Goal: Information Seeking & Learning: Check status

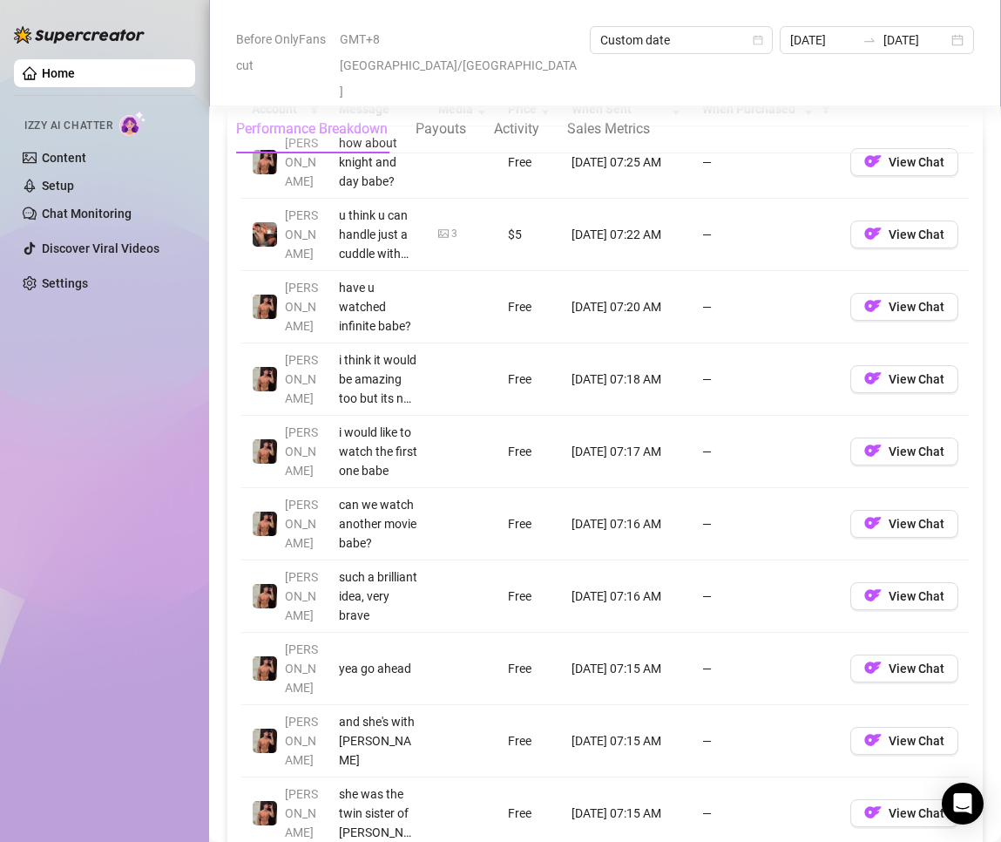
scroll to position [1394, 0]
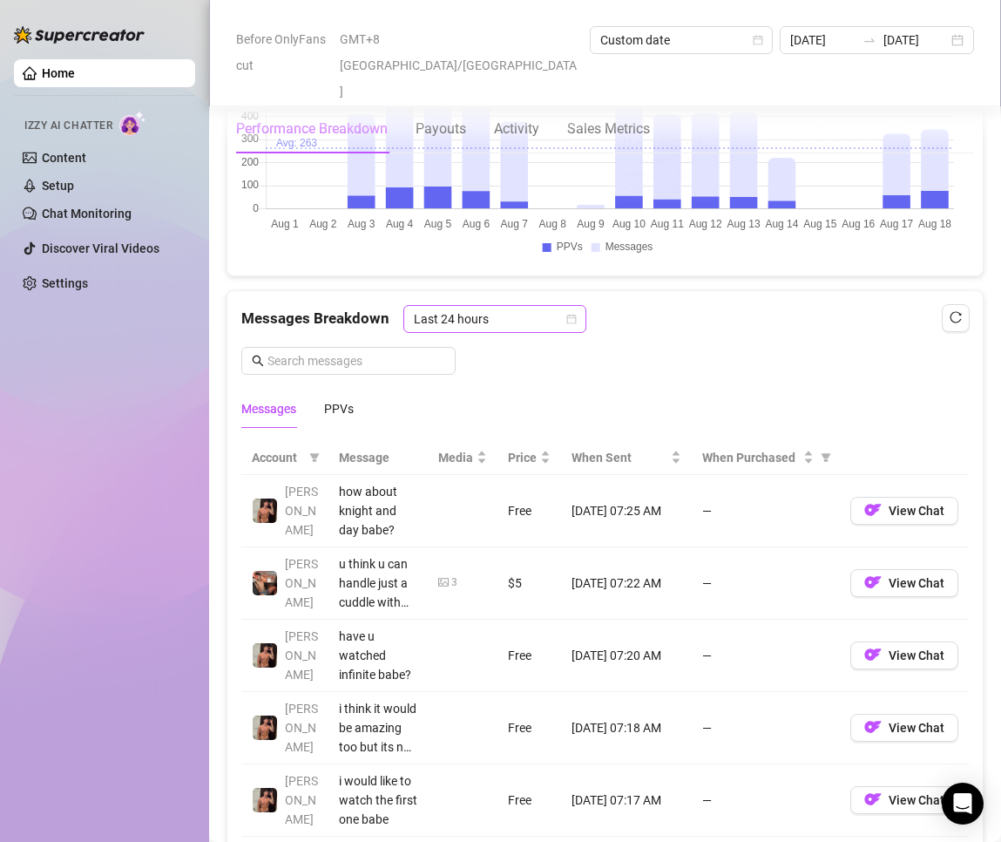
click at [481, 316] on span "Last 24 hours" at bounding box center [495, 319] width 162 height 26
click at [499, 355] on div "Last 24 hours" at bounding box center [493, 353] width 155 height 19
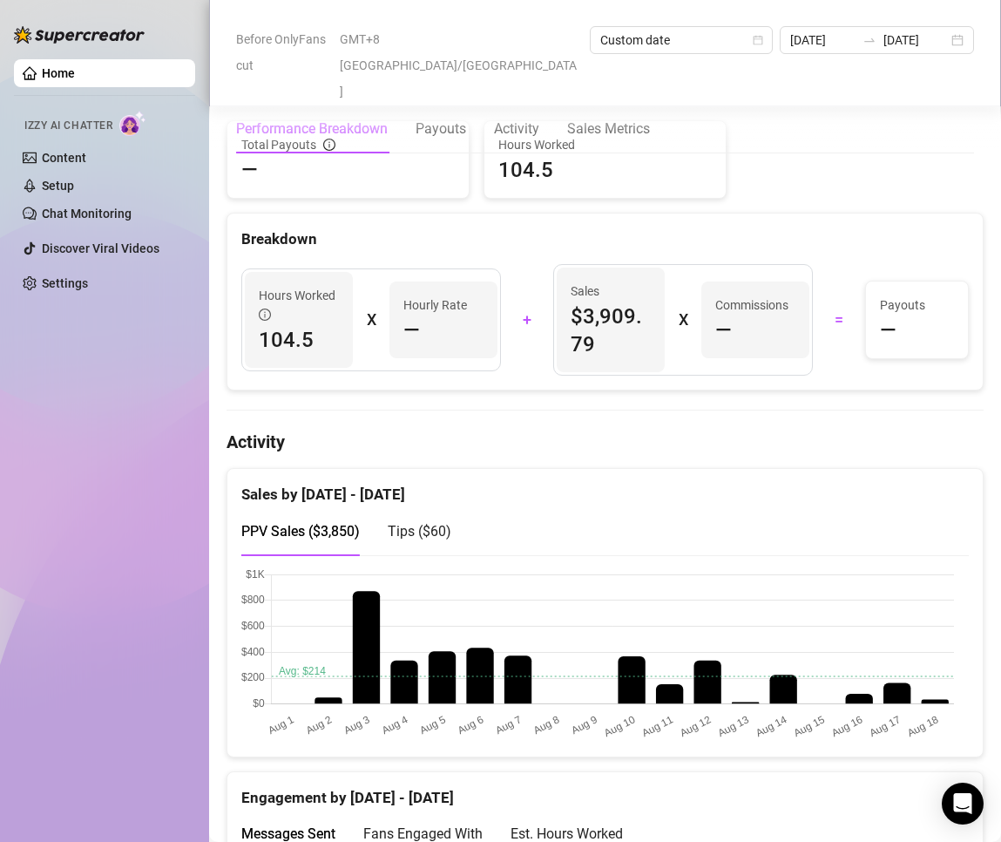
scroll to position [87, 0]
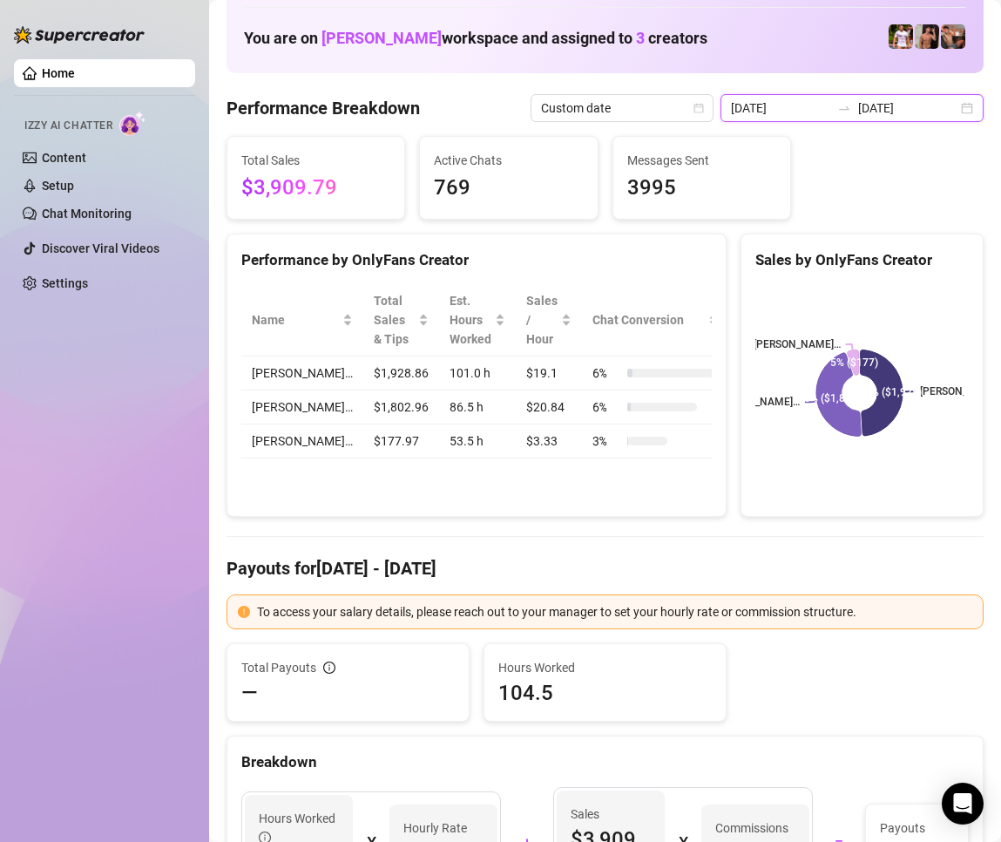
click at [868, 102] on input "[DATE]" at bounding box center [907, 107] width 99 height 19
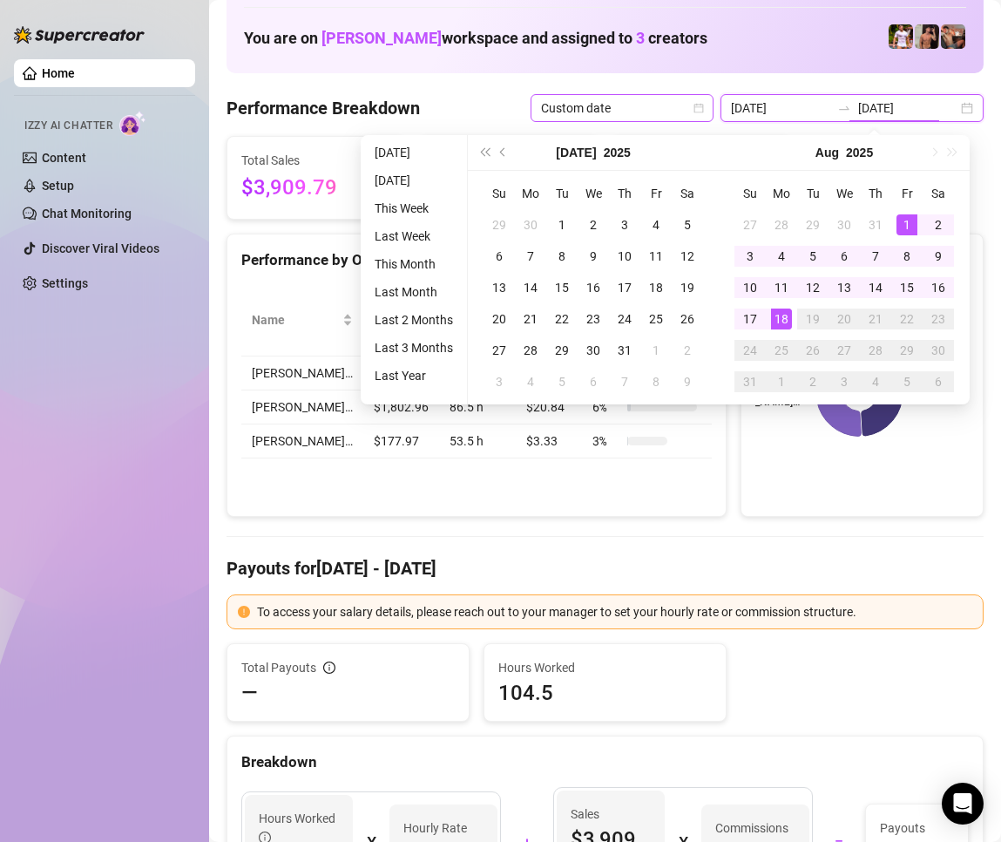
click at [676, 116] on span "Custom date" at bounding box center [622, 108] width 162 height 26
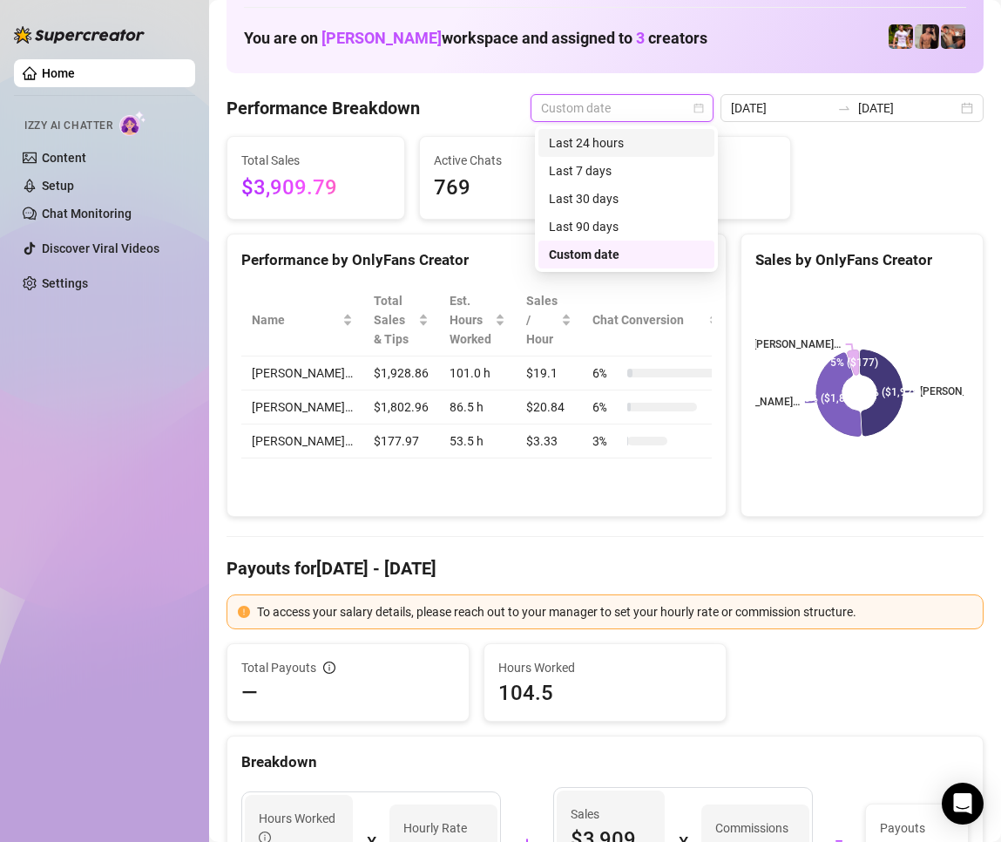
click at [628, 138] on div "Last 24 hours" at bounding box center [626, 142] width 155 height 19
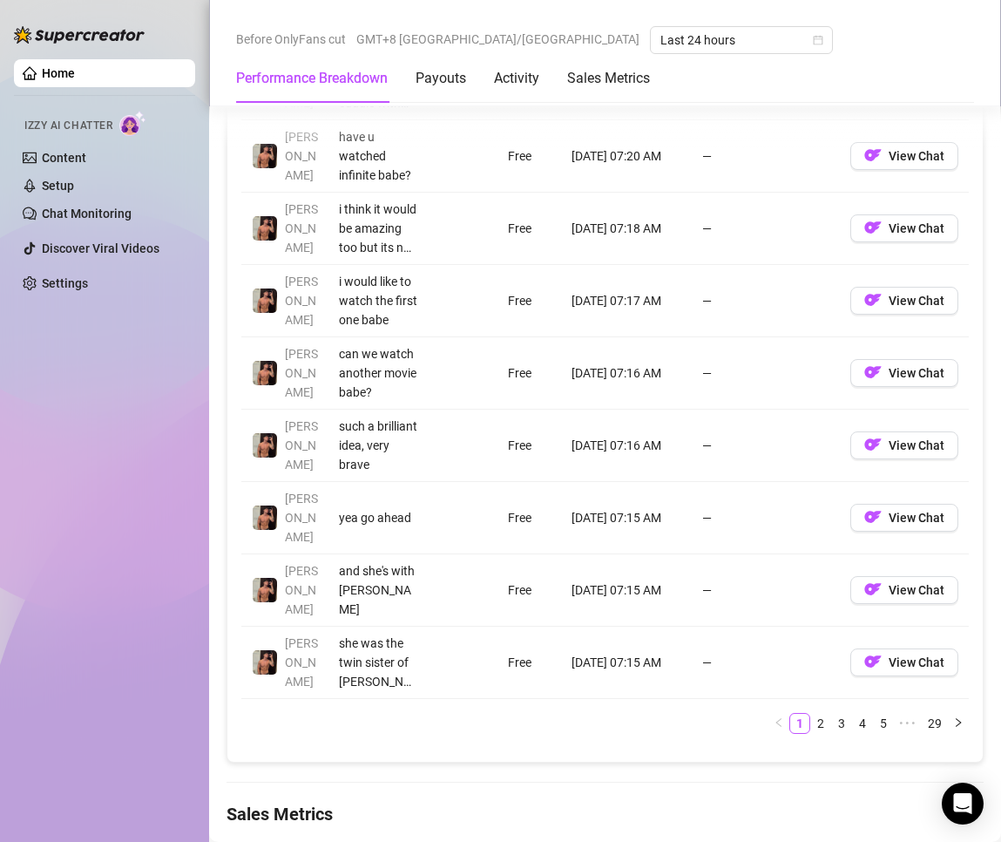
scroll to position [1449, 0]
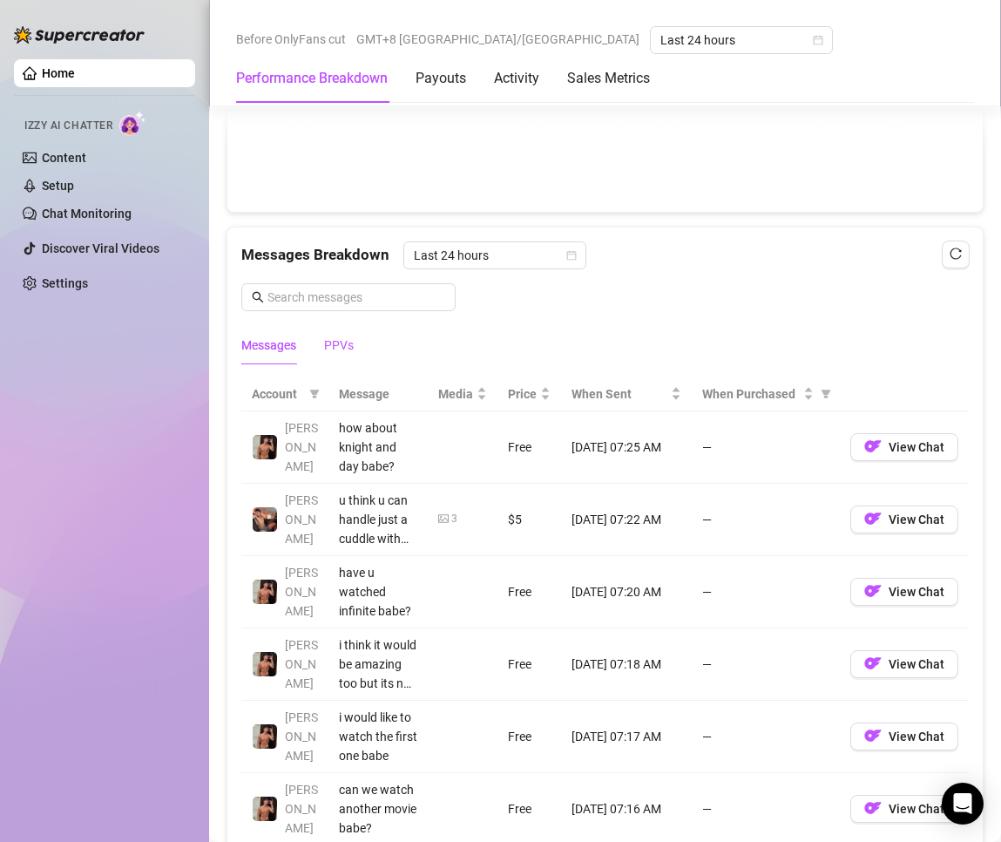
click at [349, 349] on div "PPVs" at bounding box center [339, 344] width 30 height 19
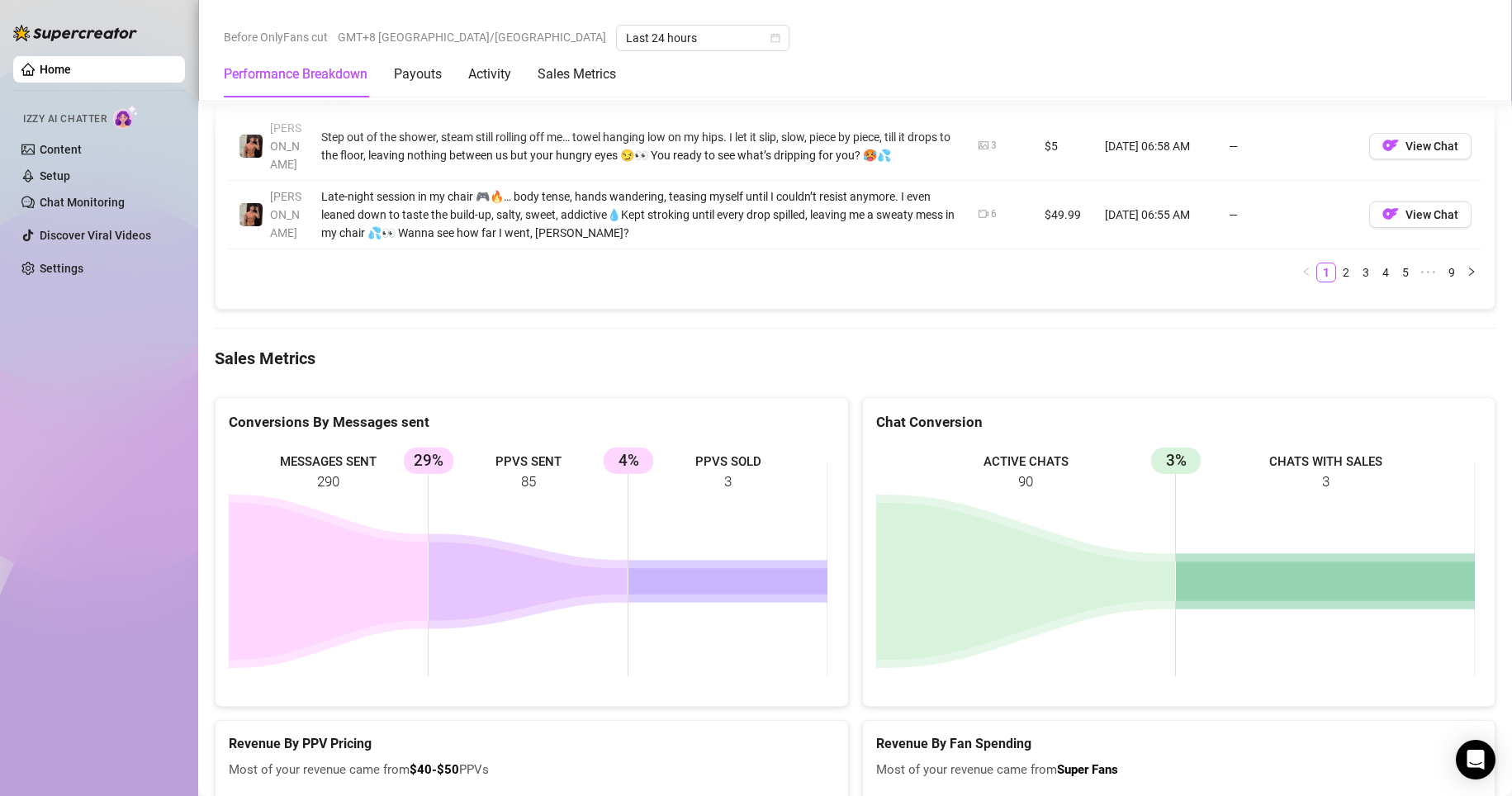
scroll to position [1602, 0]
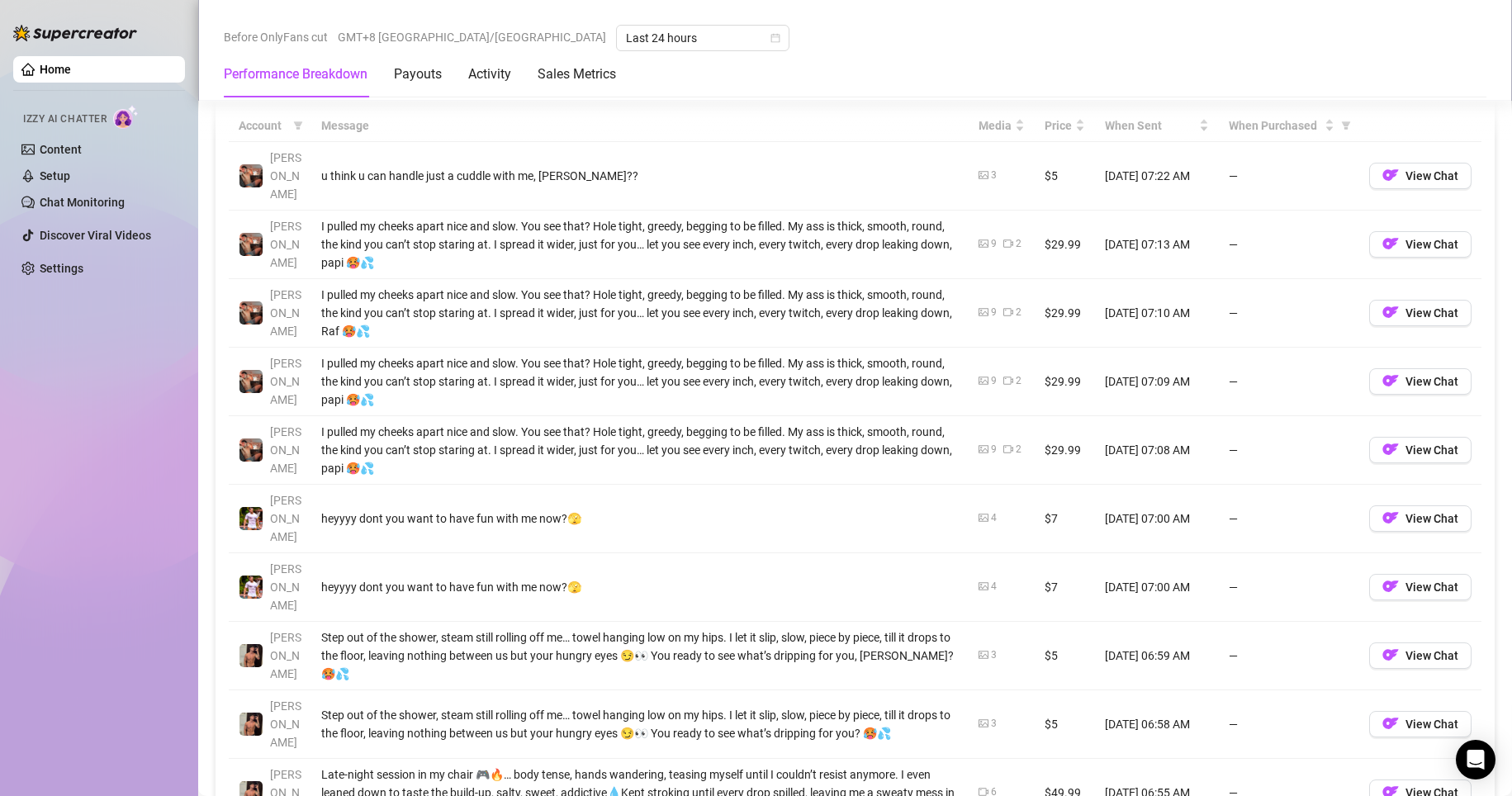
click at [114, 427] on div "Home Izzy AI Chatter Content Setup Chat Monitoring Discover Viral Videos Settin…" at bounding box center [99, 390] width 172 height 781
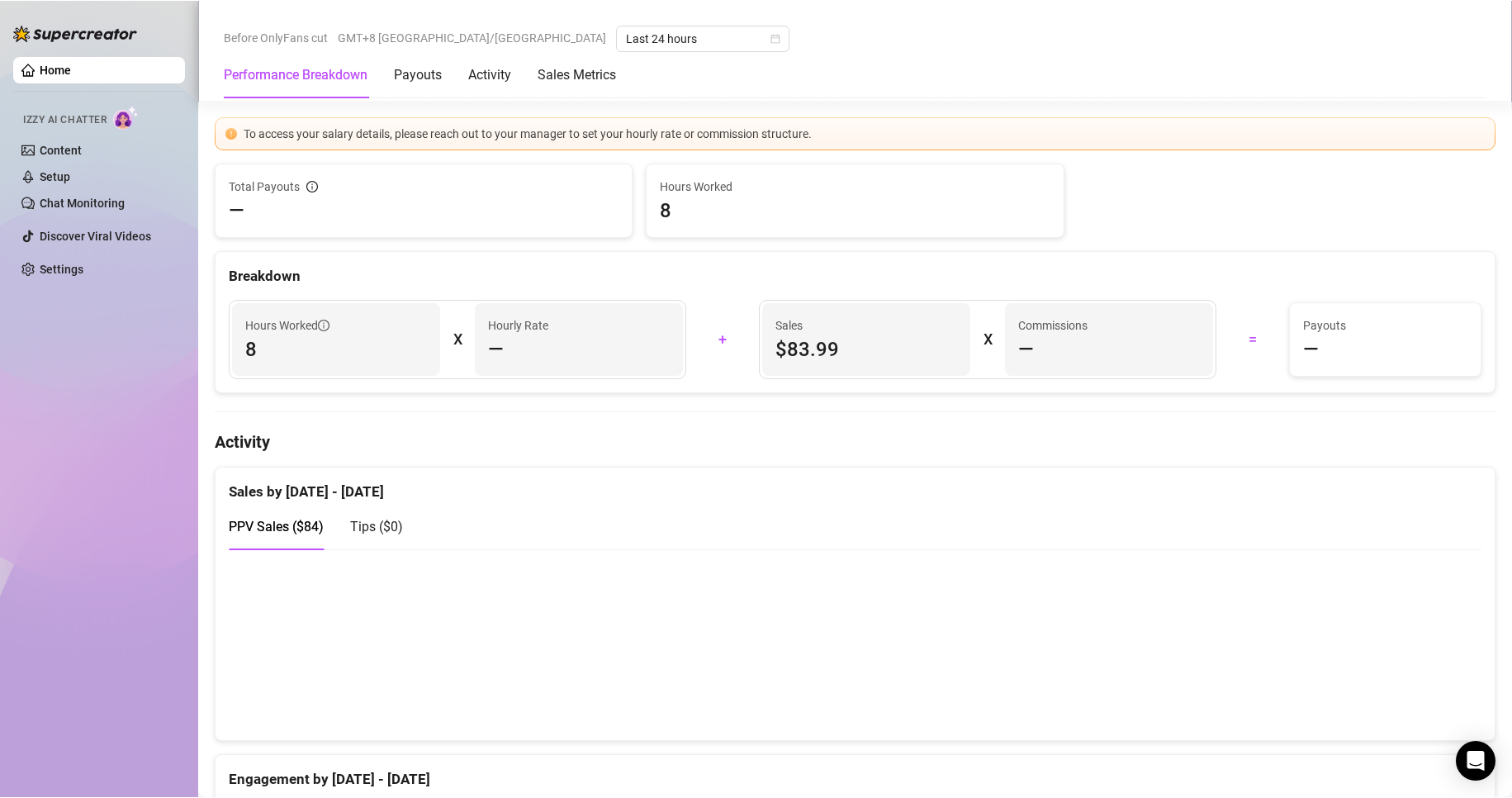
scroll to position [0, 0]
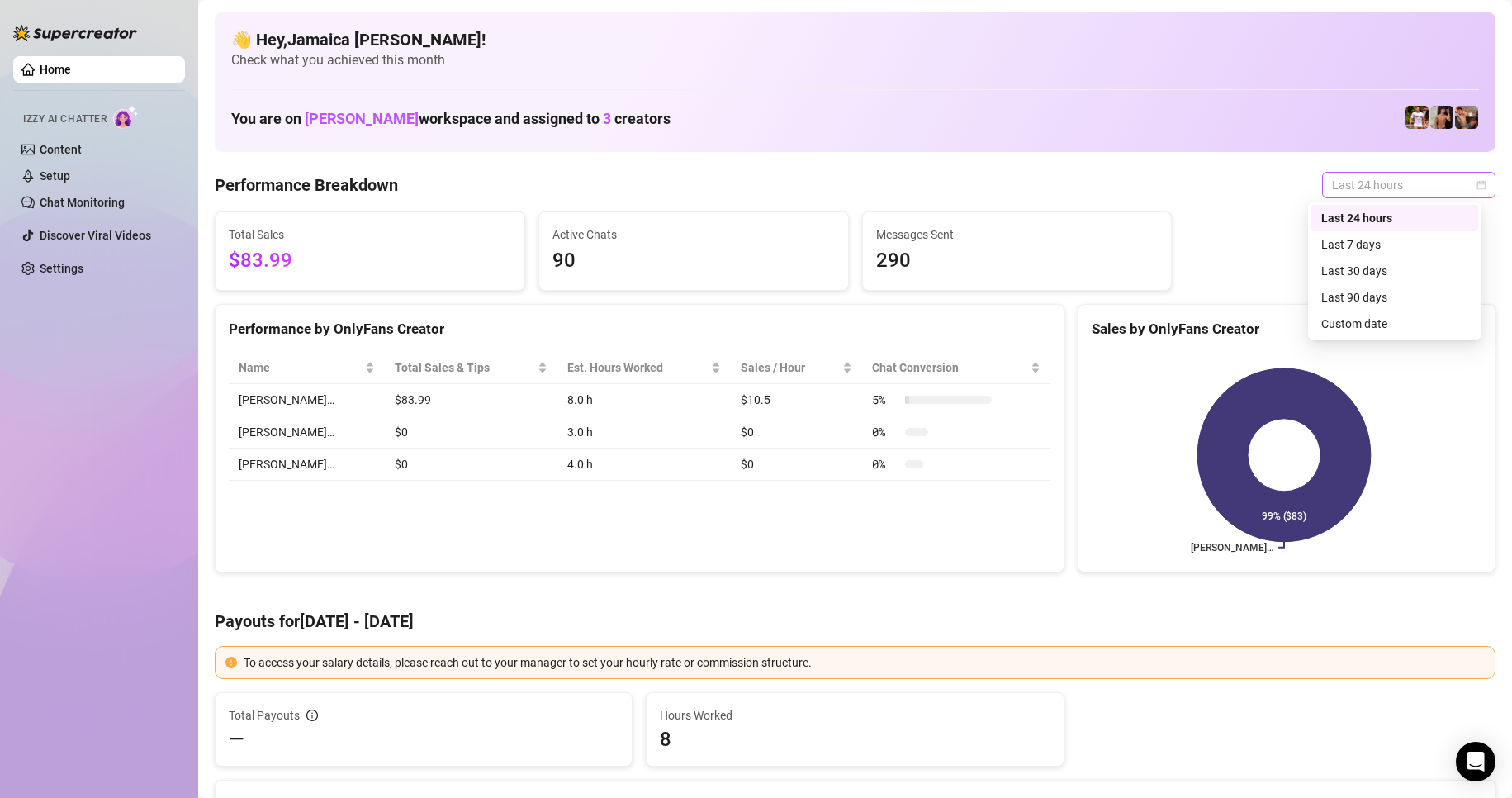
click at [948, 194] on span "Last 24 hours" at bounding box center [1409, 185] width 154 height 25
click at [948, 182] on span "Last 24 hours" at bounding box center [1409, 185] width 154 height 25
drag, startPoint x: 1372, startPoint y: 190, endPoint x: 1381, endPoint y: 209, distance: 21.0
click at [948, 193] on span "Last 24 hours" at bounding box center [1409, 185] width 154 height 25
click at [948, 321] on div "Custom date" at bounding box center [1394, 323] width 147 height 18
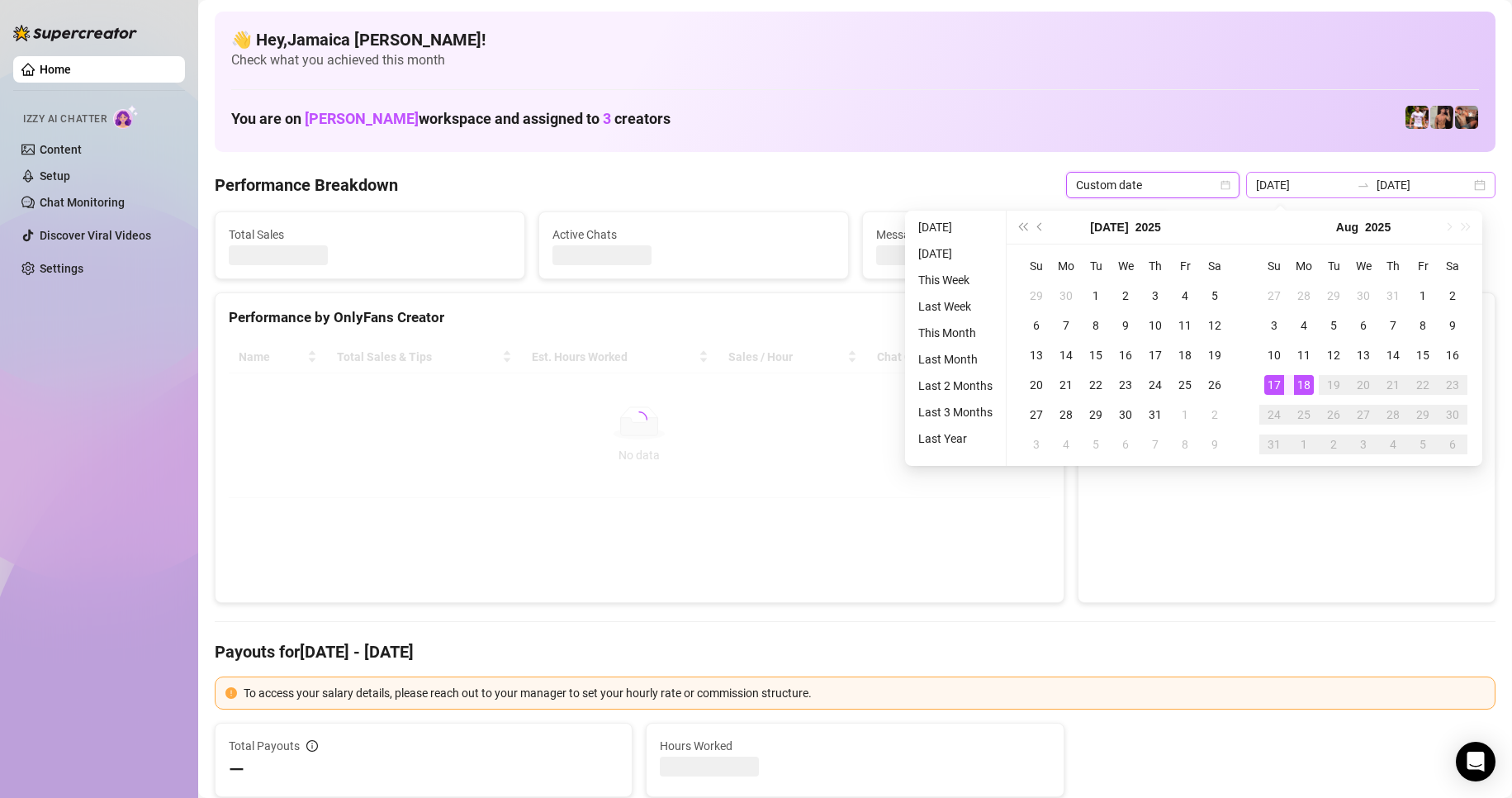
drag, startPoint x: 1317, startPoint y: 170, endPoint x: 1326, endPoint y: 183, distance: 15.8
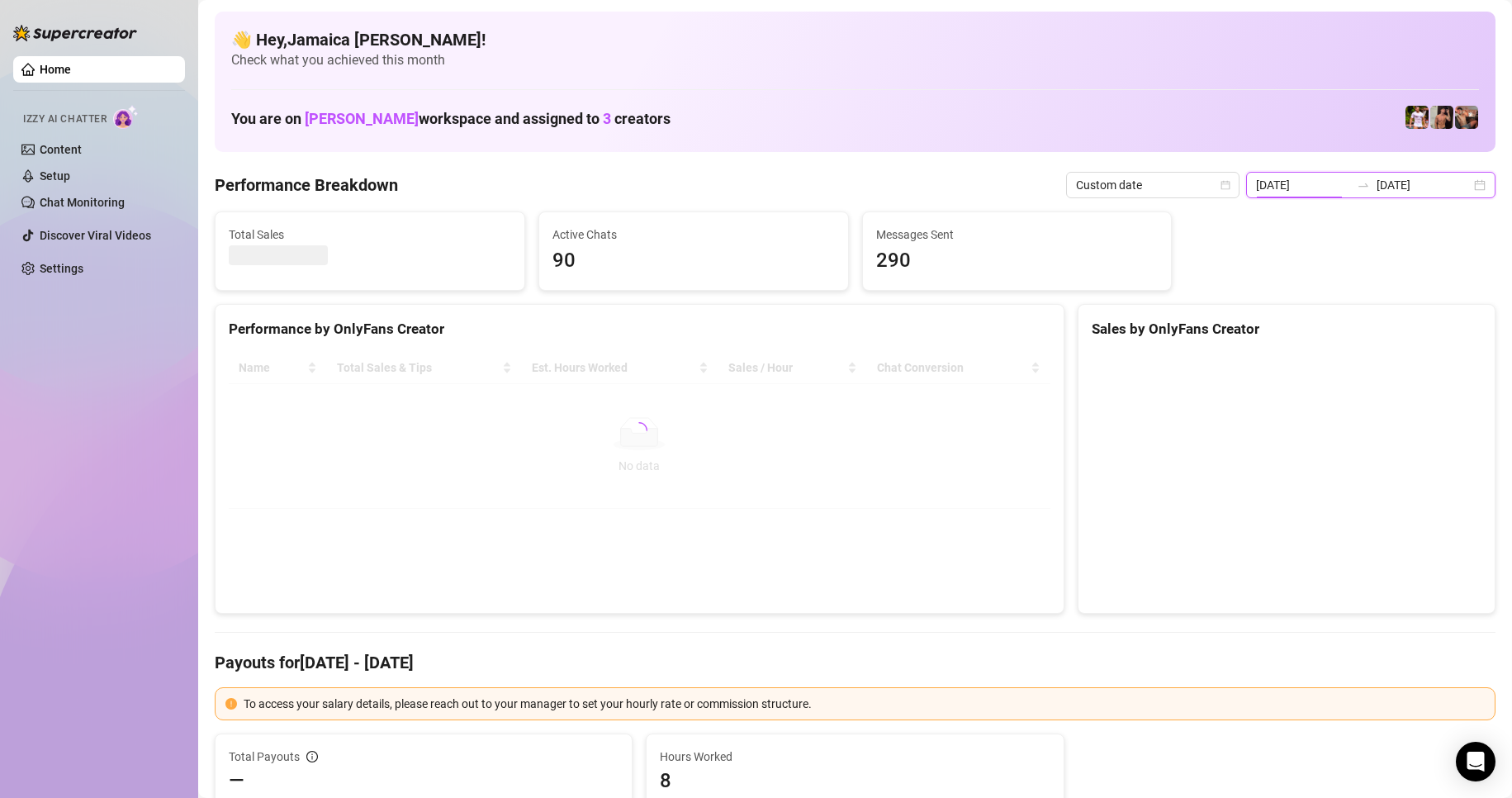
click at [948, 186] on input "[DATE]" at bounding box center [1303, 185] width 94 height 18
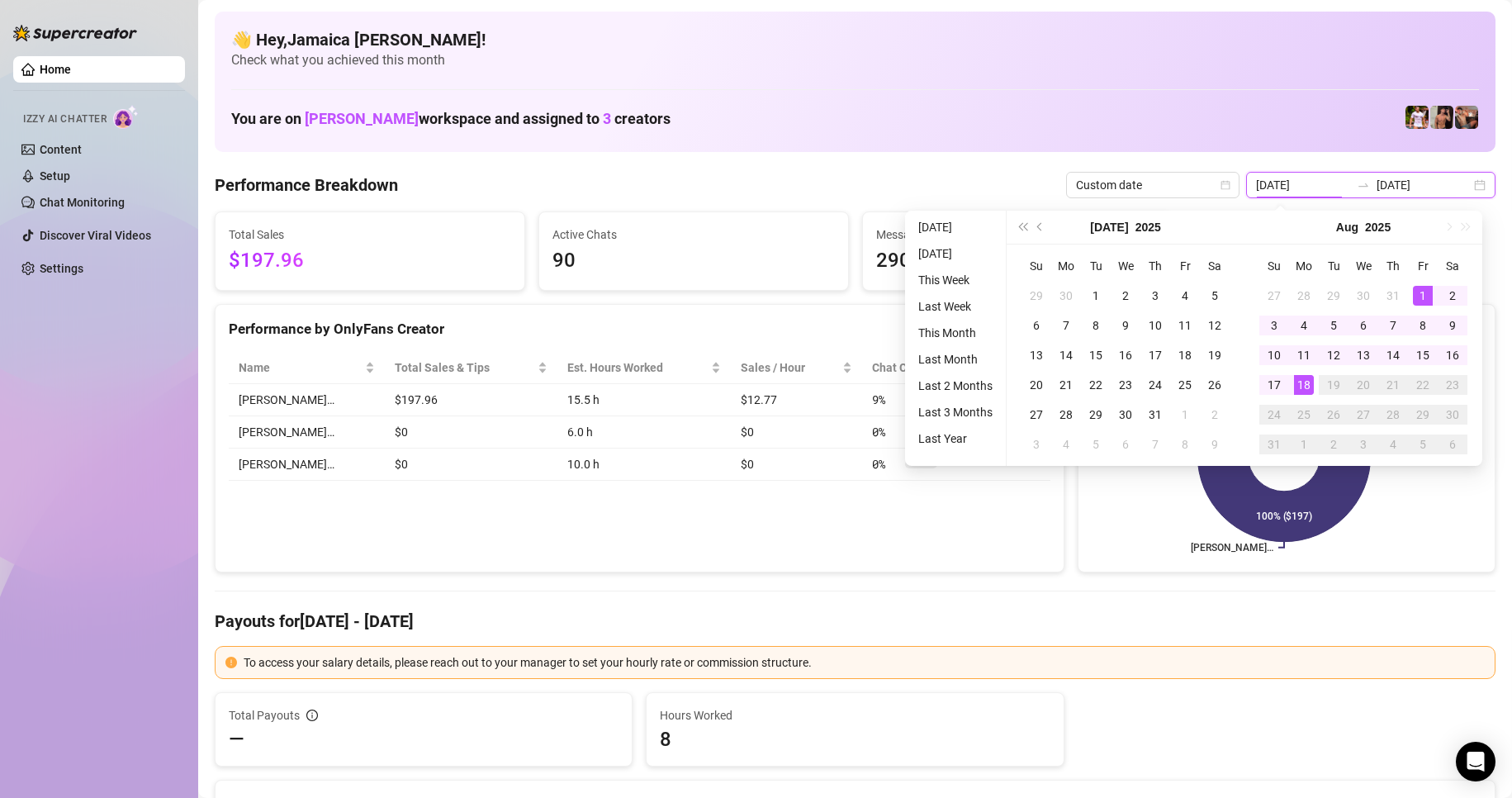
type input "[DATE]"
click at [948, 179] on input "[DATE]" at bounding box center [1423, 185] width 94 height 18
drag, startPoint x: 1443, startPoint y: 180, endPoint x: 1420, endPoint y: 184, distance: 23.3
click at [948, 183] on input "[DATE]" at bounding box center [1423, 185] width 94 height 18
type input "[DATE]"
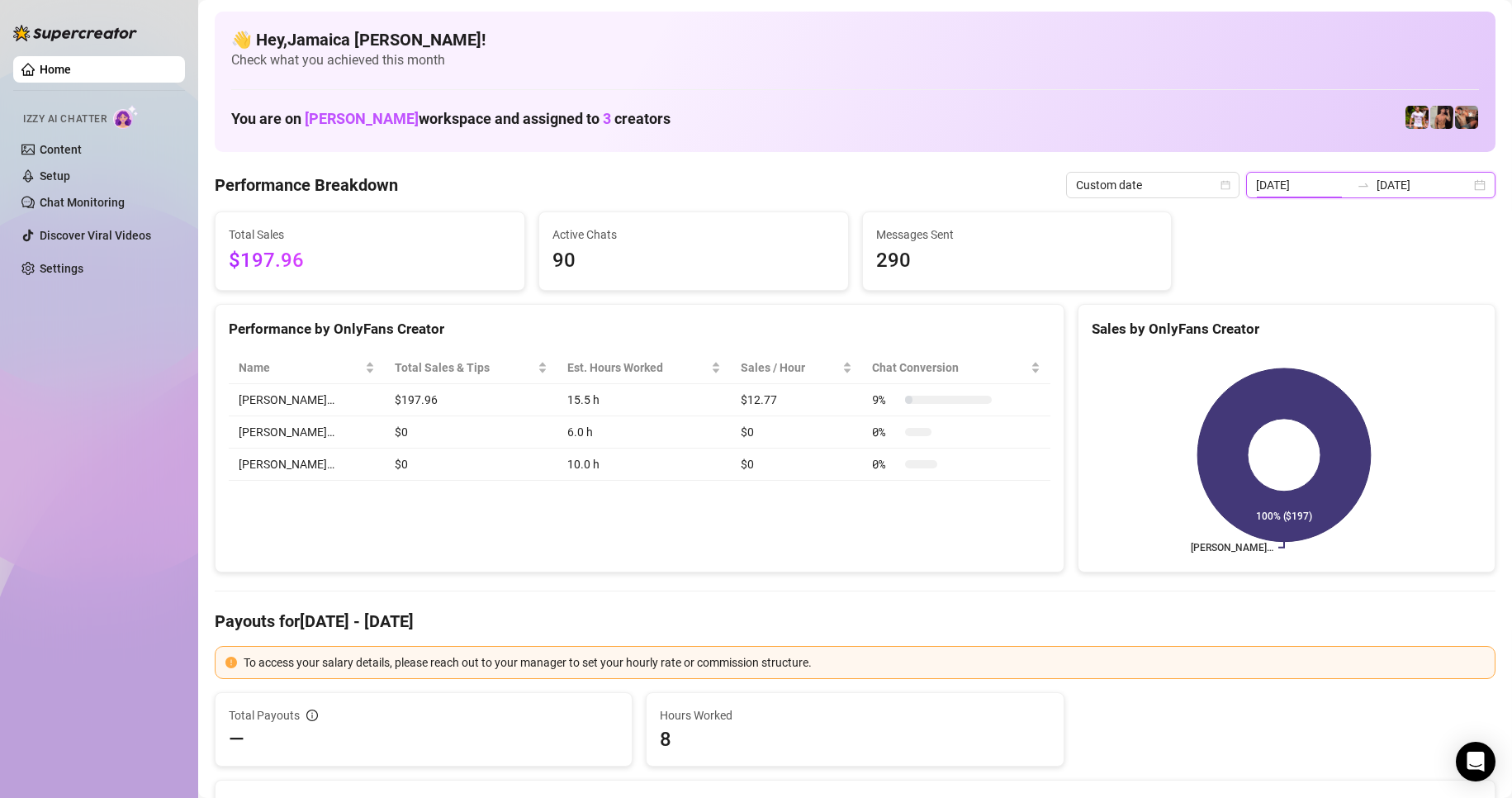
click at [948, 183] on input "[DATE]" at bounding box center [1303, 185] width 94 height 18
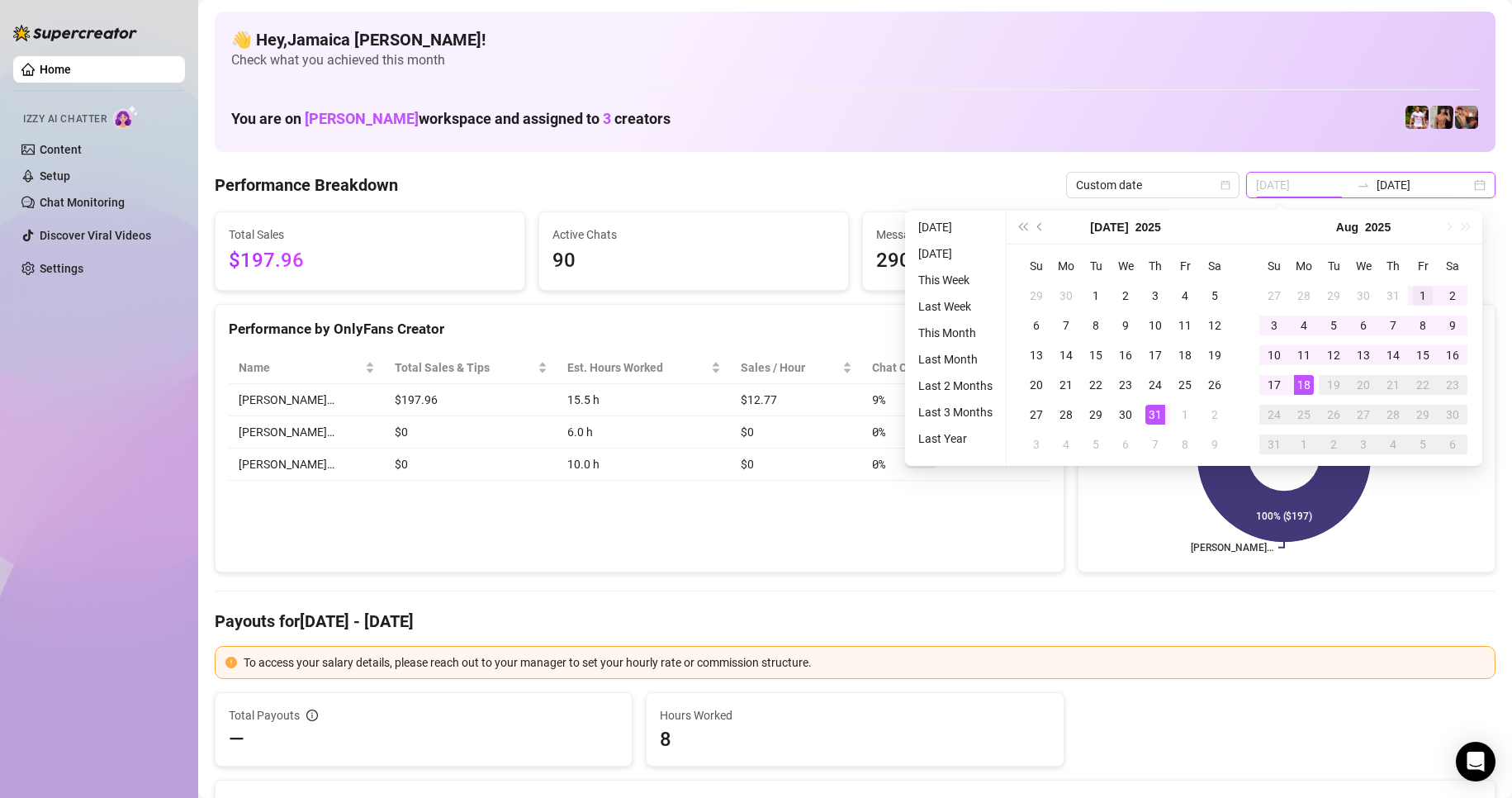
type input "[DATE]"
click at [948, 296] on div "1" at bounding box center [1423, 295] width 20 height 20
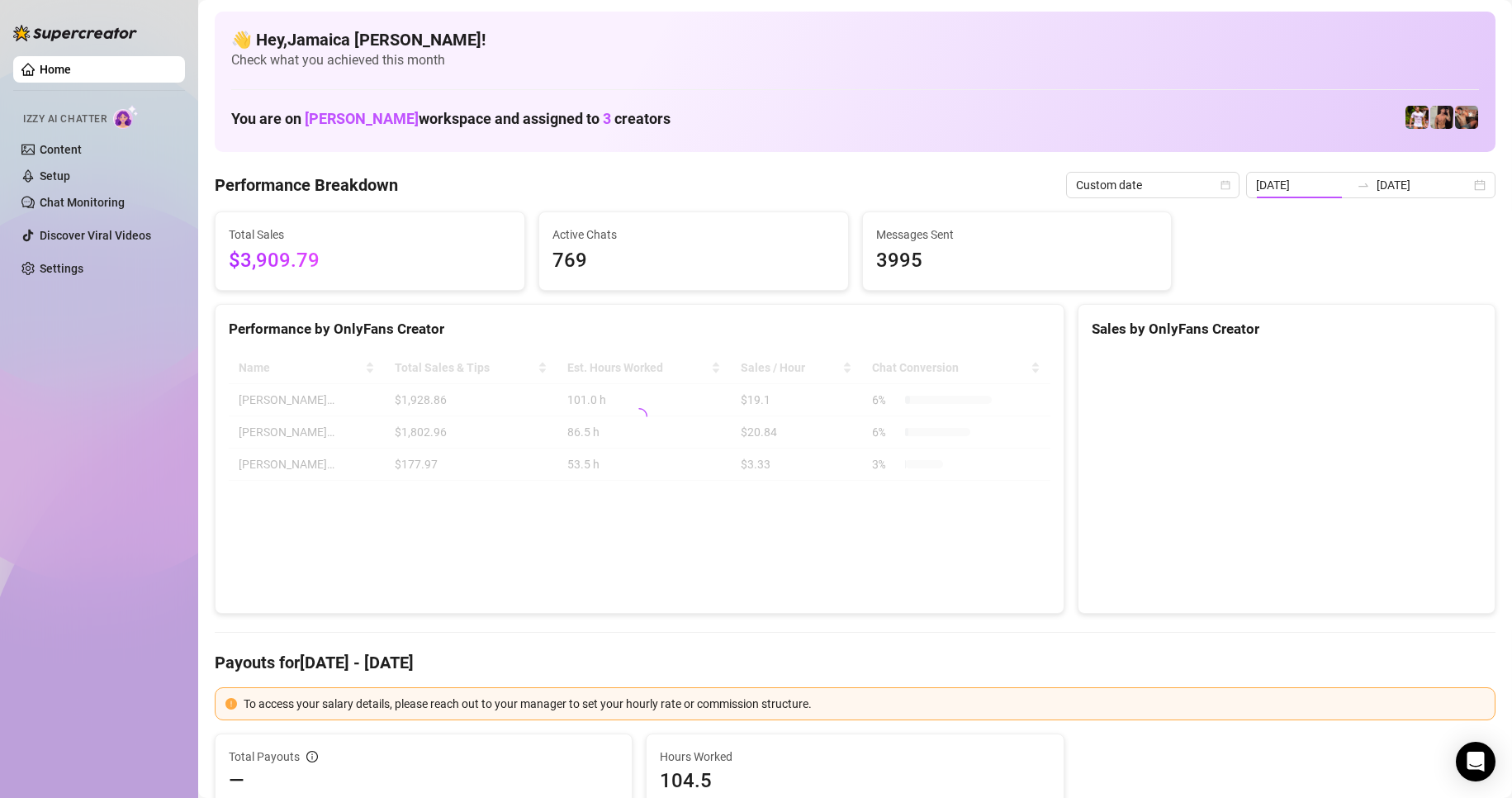
type input "[DATE]"
